Goal: Navigation & Orientation: Find specific page/section

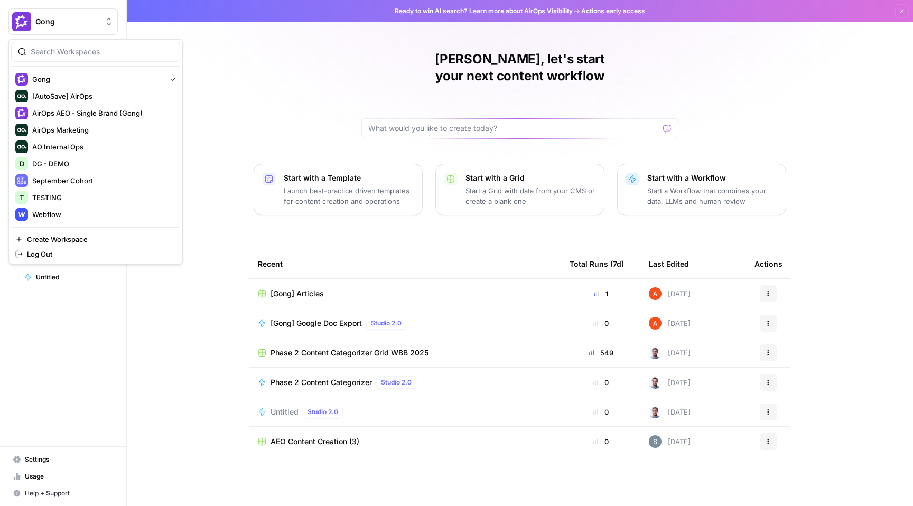
click at [72, 16] on span "Gong" at bounding box center [67, 21] width 64 height 11
click at [81, 164] on span "DG - DEMO" at bounding box center [101, 163] width 139 height 11
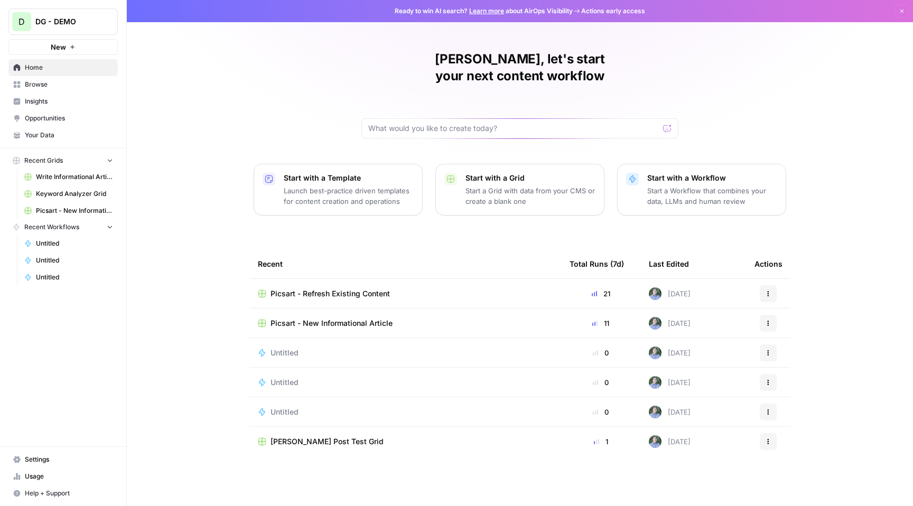
click at [86, 104] on span "Insights" at bounding box center [69, 102] width 88 height 10
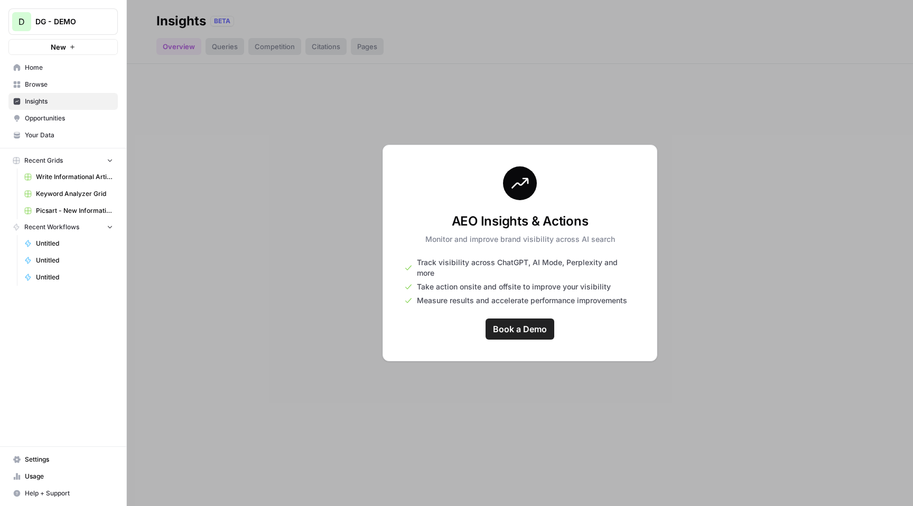
click at [66, 85] on span "Browse" at bounding box center [69, 85] width 88 height 10
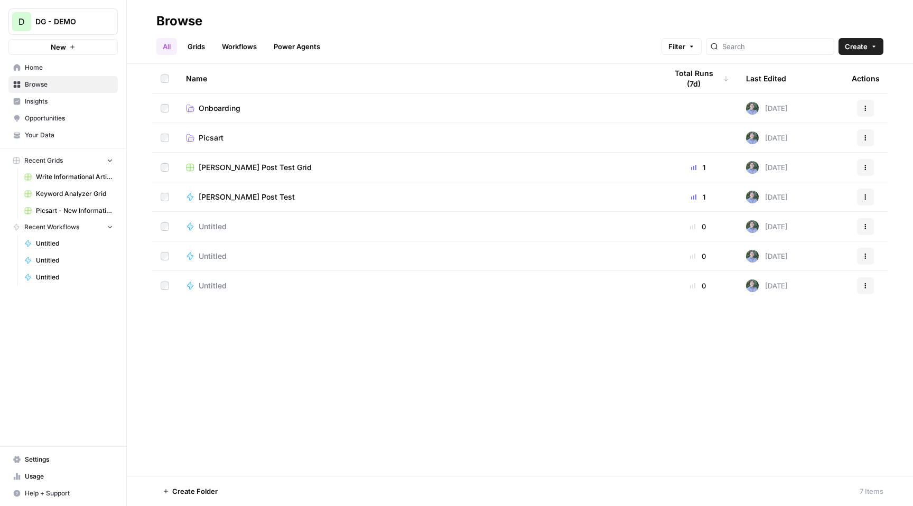
click at [68, 122] on span "Opportunities" at bounding box center [69, 119] width 88 height 10
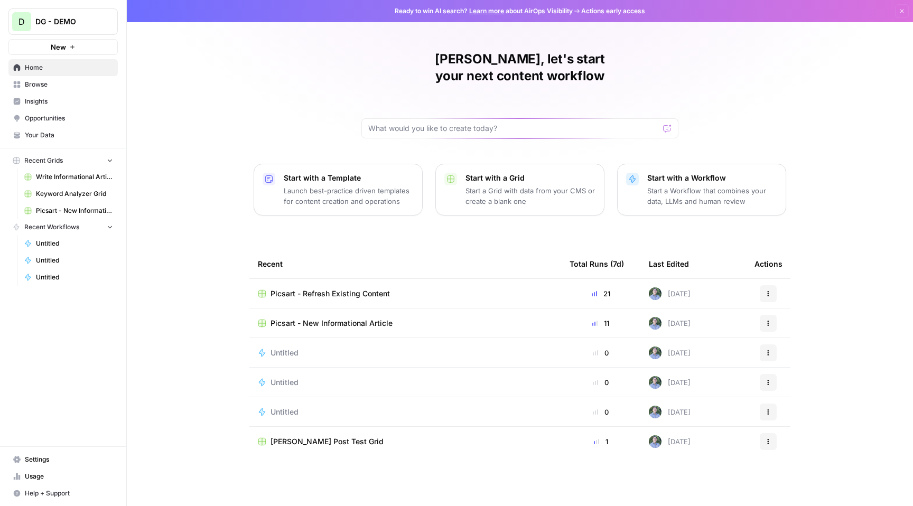
click at [44, 455] on span "Settings" at bounding box center [69, 460] width 88 height 10
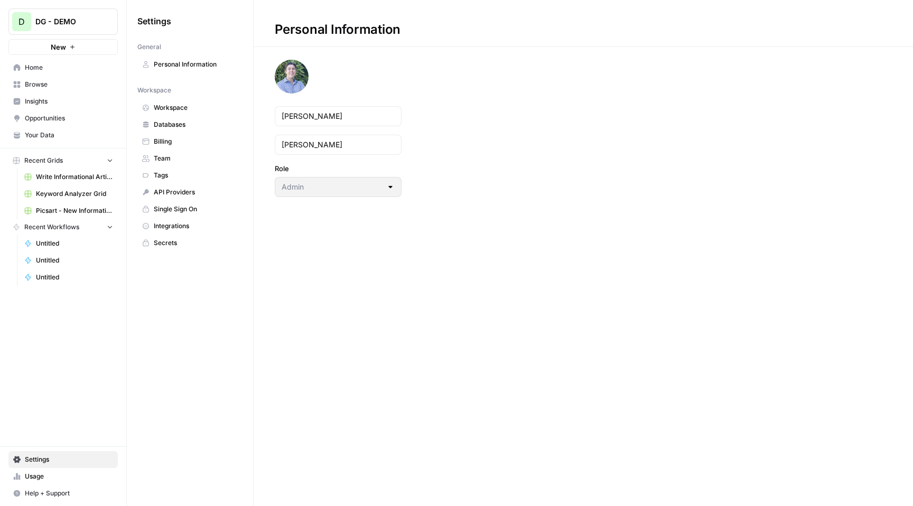
click at [191, 110] on span "Workspace" at bounding box center [196, 108] width 84 height 10
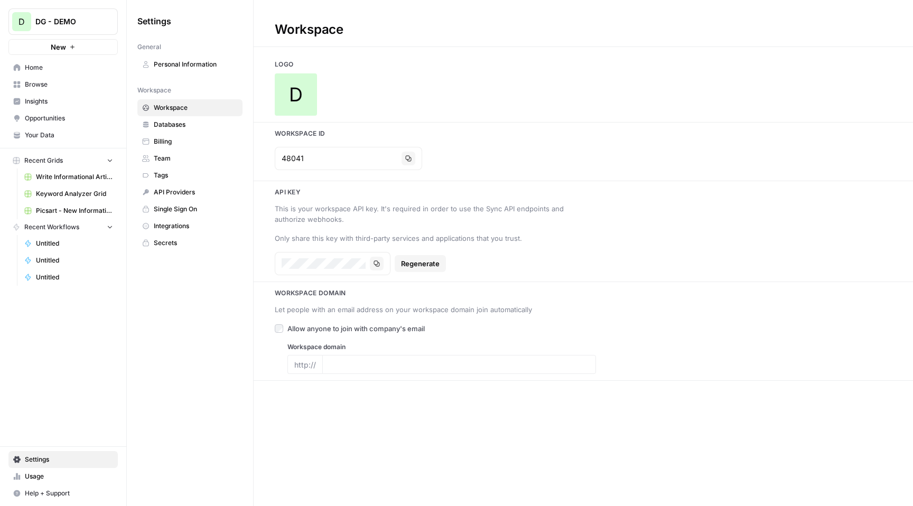
click at [70, 104] on span "Insights" at bounding box center [69, 102] width 88 height 10
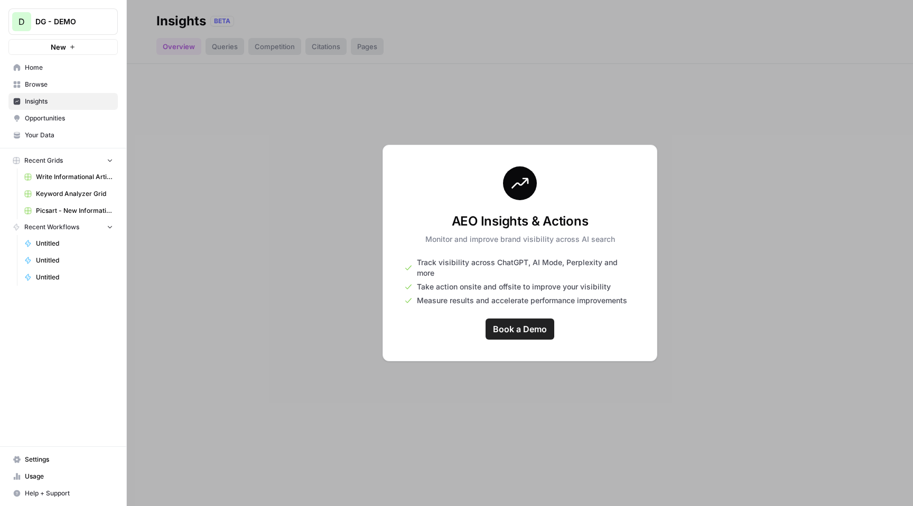
click at [60, 118] on span "Opportunities" at bounding box center [69, 119] width 88 height 10
click at [62, 86] on span "Browse" at bounding box center [69, 85] width 88 height 10
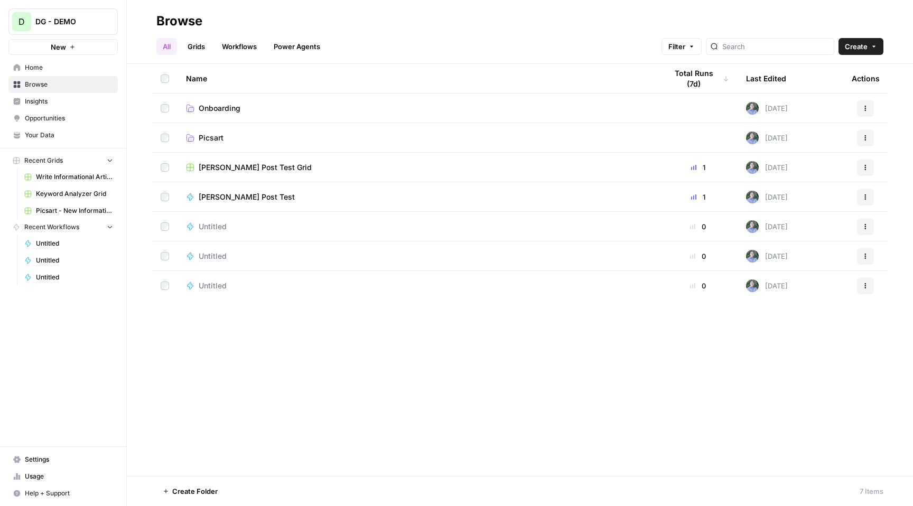
click at [53, 105] on span "Insights" at bounding box center [69, 102] width 88 height 10
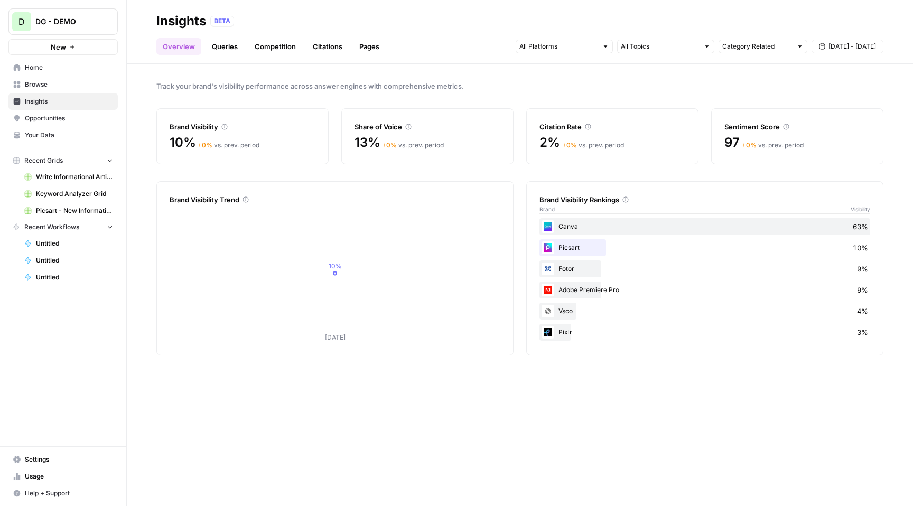
click at [71, 121] on span "Opportunities" at bounding box center [69, 119] width 88 height 10
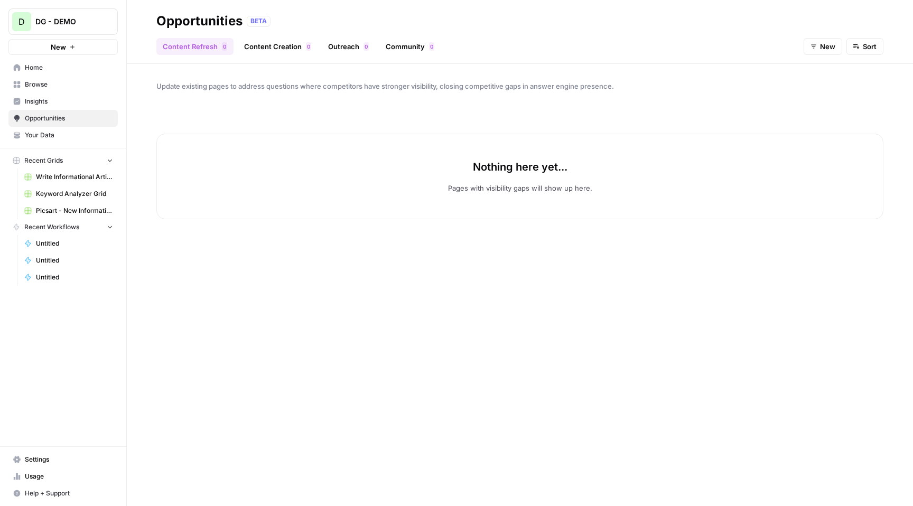
click at [277, 50] on link "Content Creation 0" at bounding box center [278, 46] width 80 height 17
click at [358, 44] on link "Outreach 0" at bounding box center [348, 46] width 53 height 17
click at [413, 44] on link "Community 0" at bounding box center [409, 46] width 61 height 17
click at [48, 102] on span "Insights" at bounding box center [69, 102] width 88 height 10
